Goal: Transaction & Acquisition: Subscribe to service/newsletter

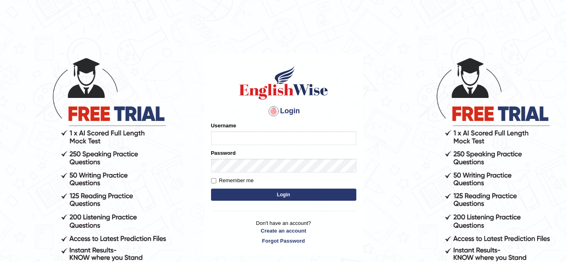
type input "[PERSON_NAME]"
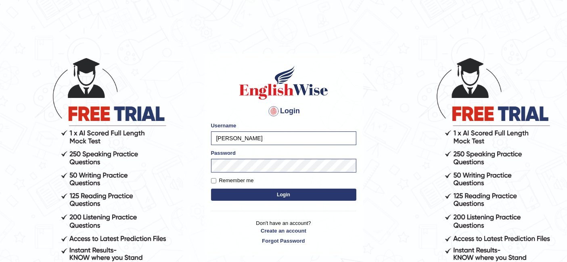
click at [257, 136] on input "[PERSON_NAME]" at bounding box center [283, 139] width 145 height 14
click at [366, 69] on body "Login Please fix the following errors: Username tejashree Password Remember me …" at bounding box center [283, 159] width 567 height 262
click at [294, 193] on button "Login" at bounding box center [283, 195] width 145 height 12
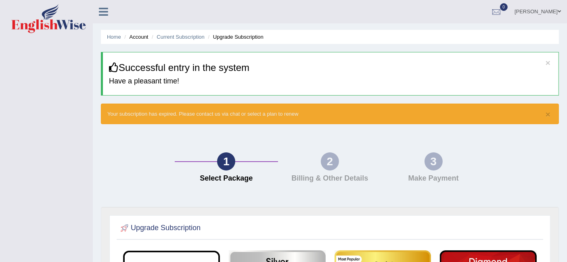
click at [105, 10] on icon at bounding box center [103, 11] width 9 height 10
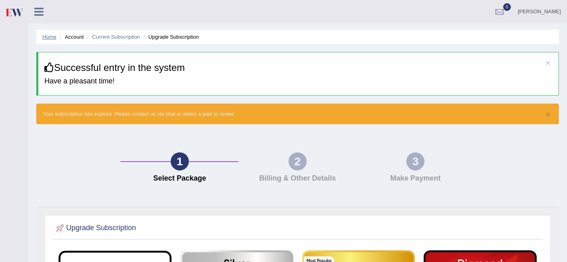
click at [52, 35] on link "Home" at bounding box center [49, 37] width 14 height 6
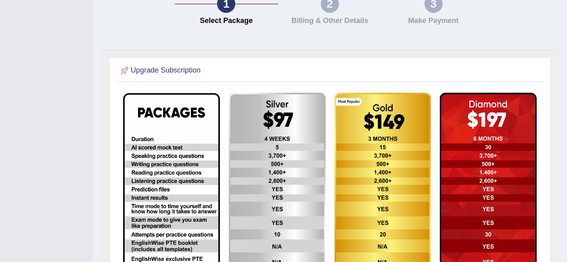
scroll to position [127, 0]
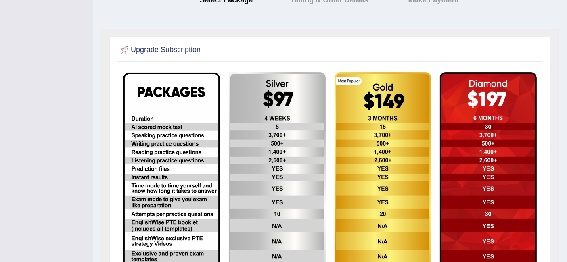
click at [282, 144] on img at bounding box center [277, 181] width 97 height 218
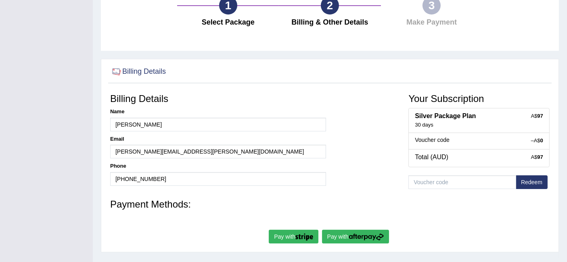
scroll to position [90, 0]
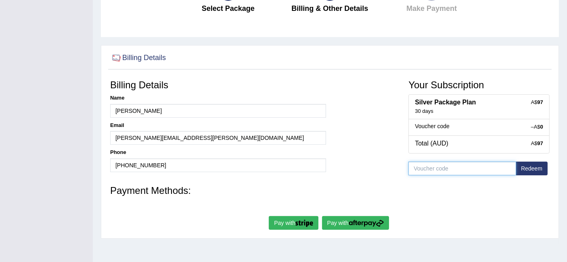
click at [501, 165] on input "text" at bounding box center [462, 169] width 108 height 14
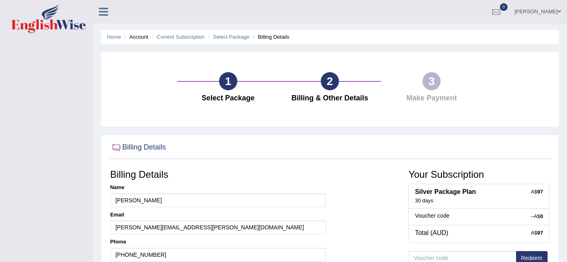
click at [538, 4] on link "[PERSON_NAME]" at bounding box center [537, 10] width 59 height 21
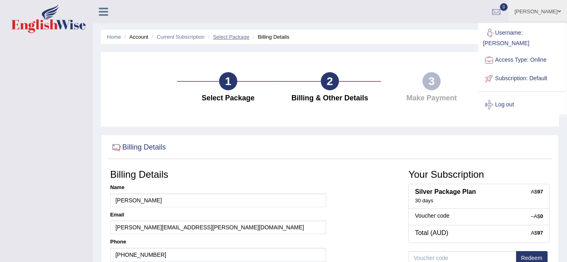
click at [229, 35] on link "Select Package" at bounding box center [231, 37] width 36 height 6
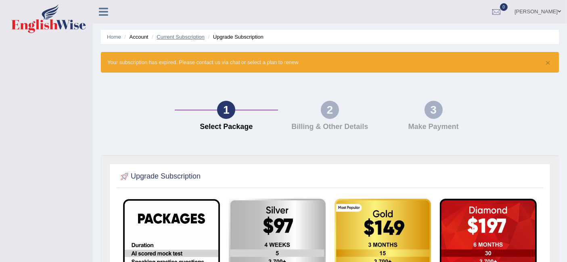
click at [186, 36] on link "Current Subscription" at bounding box center [181, 37] width 48 height 6
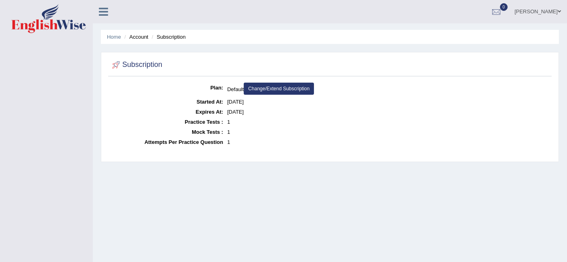
click at [294, 88] on link "Change/Extend Subscription" at bounding box center [279, 89] width 70 height 12
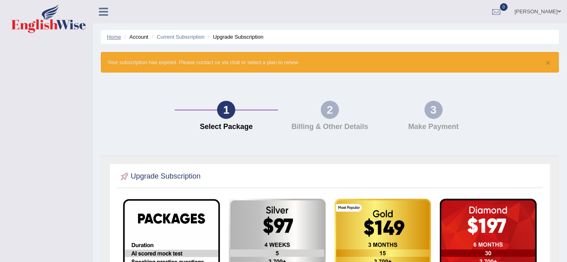
click at [119, 36] on link "Home" at bounding box center [114, 37] width 14 height 6
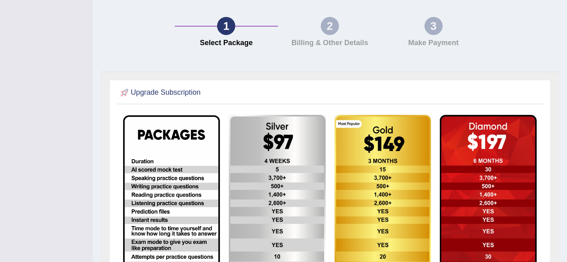
scroll to position [134, 0]
